Goal: Check status: Check status

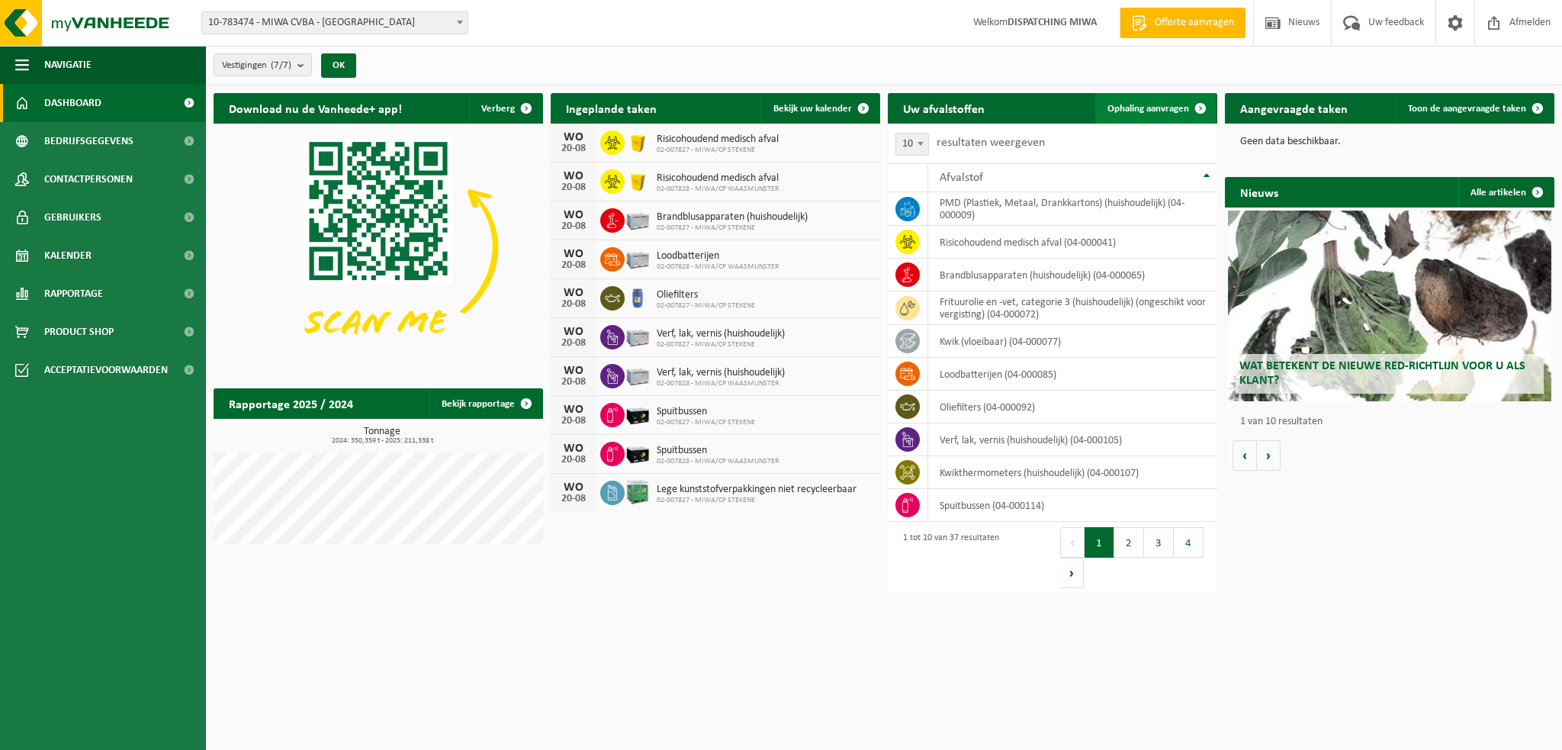
click at [1156, 104] on span "Ophaling aanvragen" at bounding box center [1149, 109] width 82 height 10
click at [825, 106] on span "Bekijk uw kalender" at bounding box center [813, 109] width 79 height 10
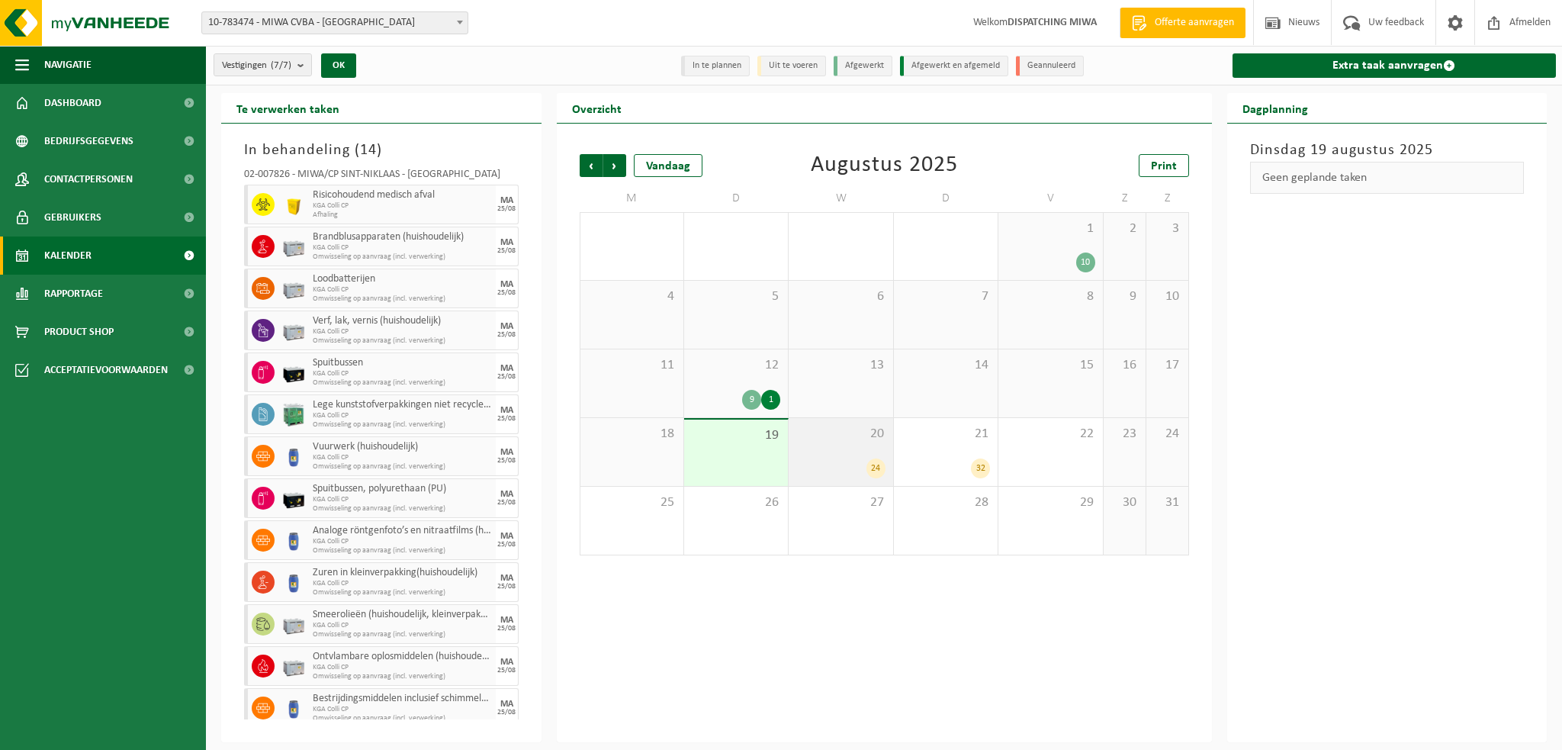
click at [845, 439] on span "20" at bounding box center [840, 434] width 88 height 17
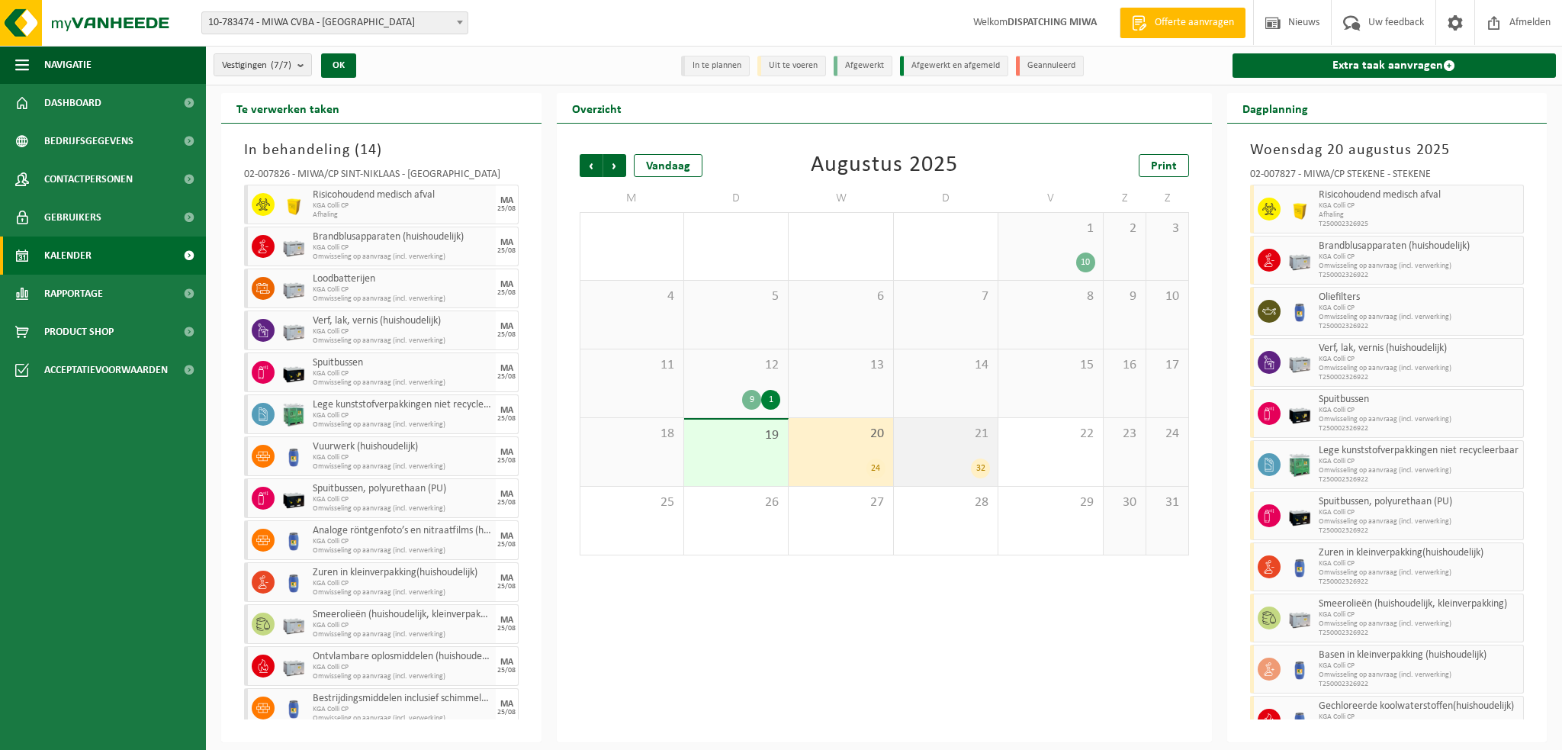
click at [937, 452] on div "21 32" at bounding box center [946, 452] width 104 height 68
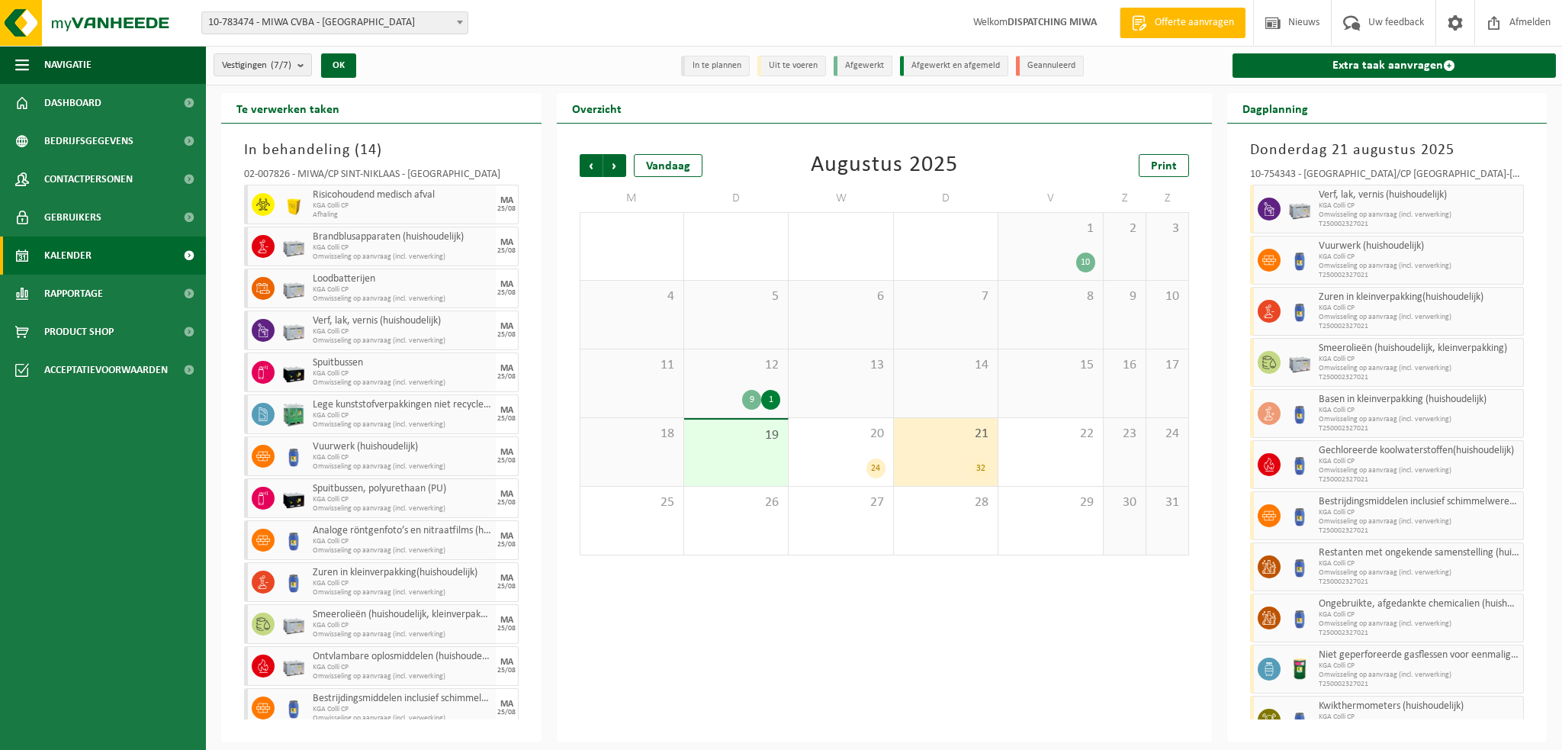
click at [945, 605] on div "Vorige Volgende Vandaag Augustus 2025 Print M D W D V Z Z 28 29 16 30 31 1 10 2…" at bounding box center [884, 433] width 655 height 619
click at [860, 559] on div "Vorige Volgende Vandaag Augustus 2025 Print M D W D V Z Z 28 29 16 30 31 1 10 2…" at bounding box center [884, 355] width 625 height 432
